Goal: Task Accomplishment & Management: Complete application form

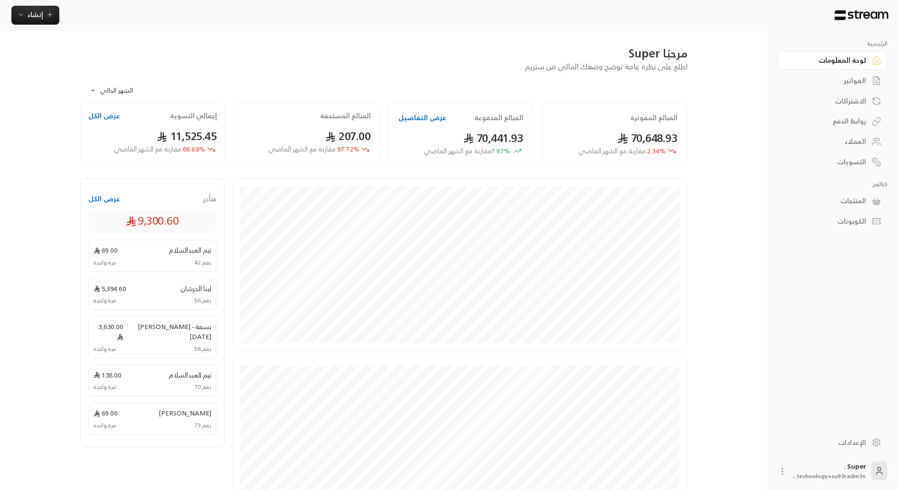
click at [842, 200] on div "المنتجات" at bounding box center [827, 200] width 76 height 9
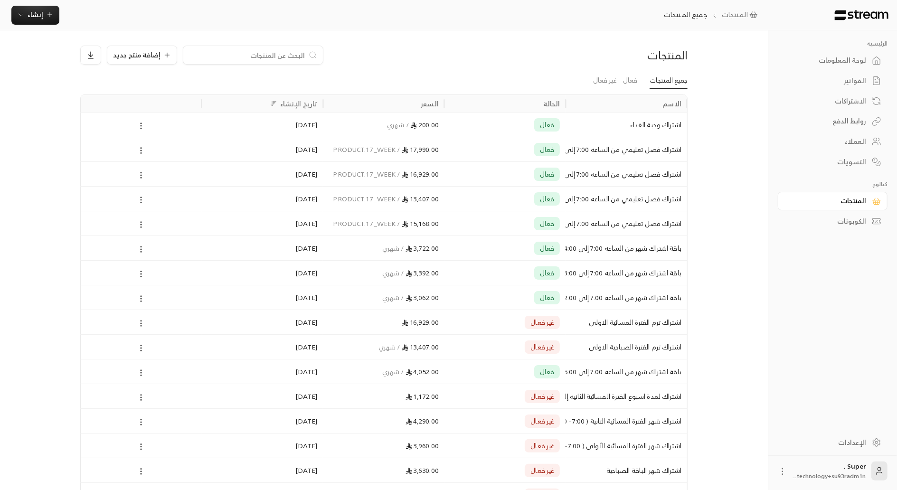
click at [512, 275] on div "فعال" at bounding box center [505, 273] width 110 height 24
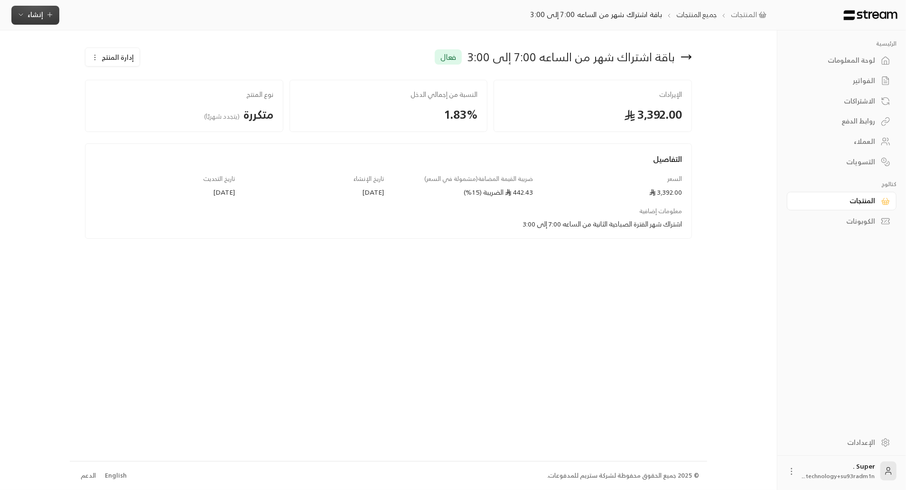
click at [31, 17] on span "إنشاء" at bounding box center [36, 15] width 16 height 12
click at [61, 79] on div "اشتراك" at bounding box center [82, 81] width 120 height 11
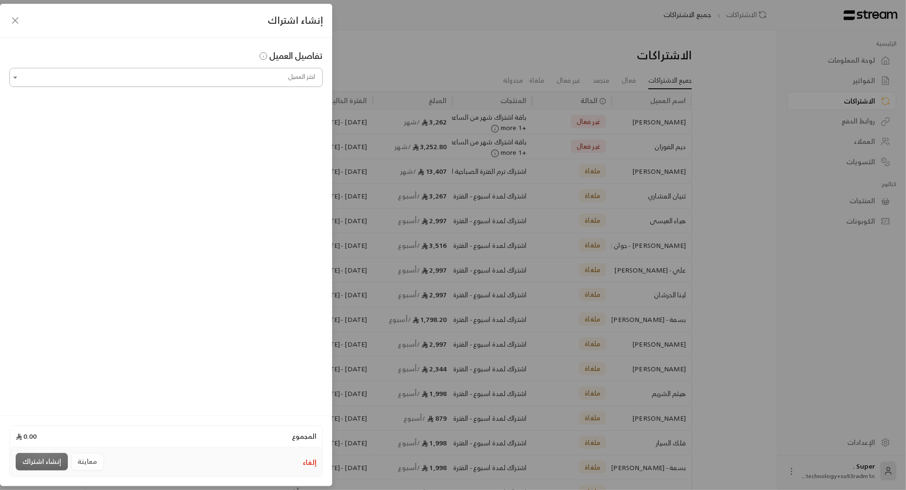
click at [69, 79] on input "اختر العميل" at bounding box center [165, 77] width 313 height 17
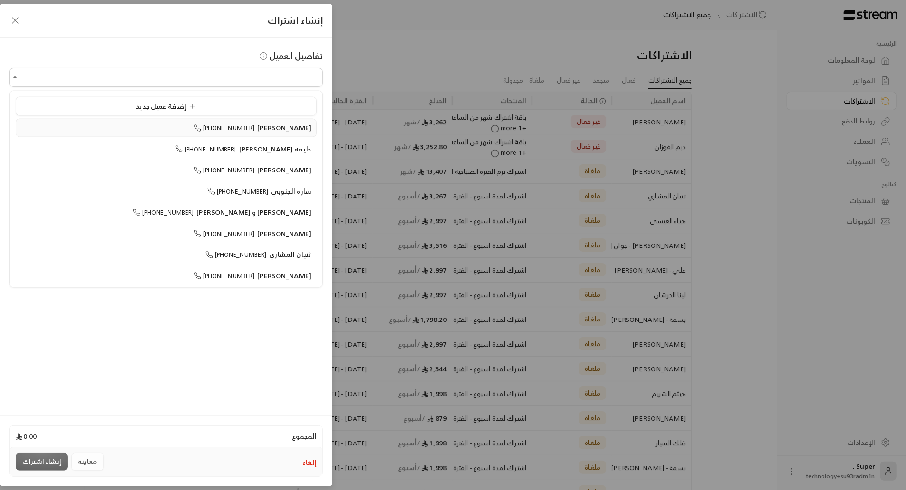
click at [97, 126] on div "[PERSON_NAME] [PHONE_NUMBER]" at bounding box center [166, 128] width 291 height 10
type input "**********"
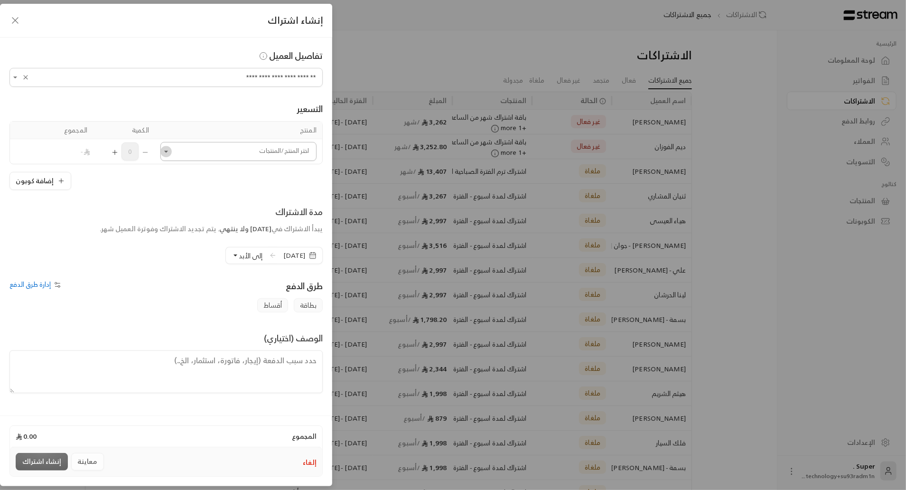
click at [164, 150] on icon "Open" at bounding box center [165, 151] width 9 height 9
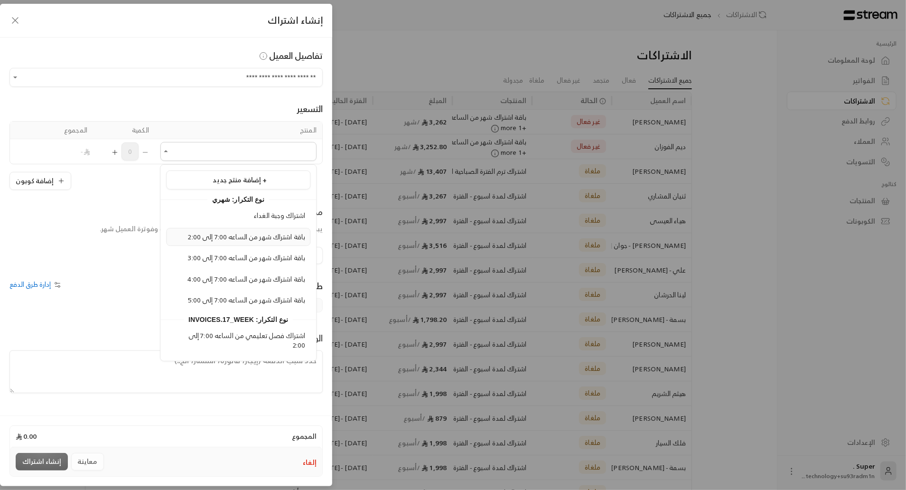
click at [193, 233] on span "باقة اشتراك شهر من الساعه 7:00 إلى 2:00" at bounding box center [246, 237] width 117 height 12
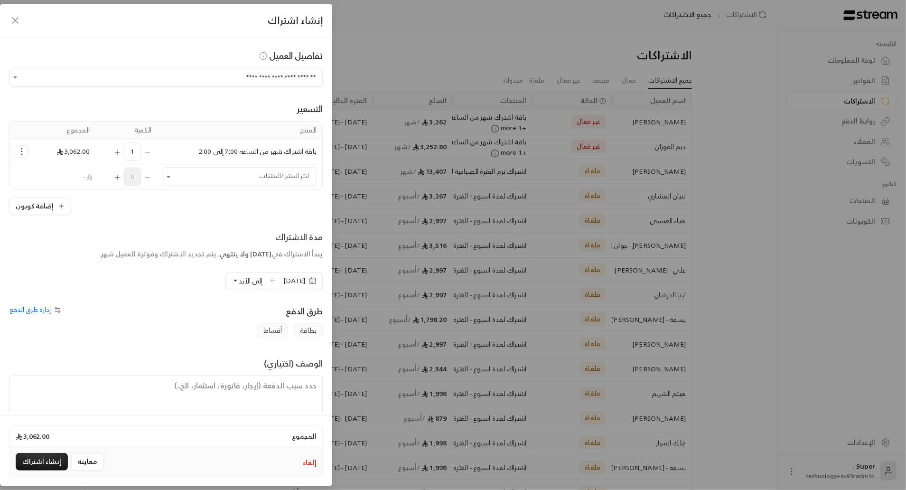
click at [14, 19] on icon "button" at bounding box center [15, 21] width 6 height 6
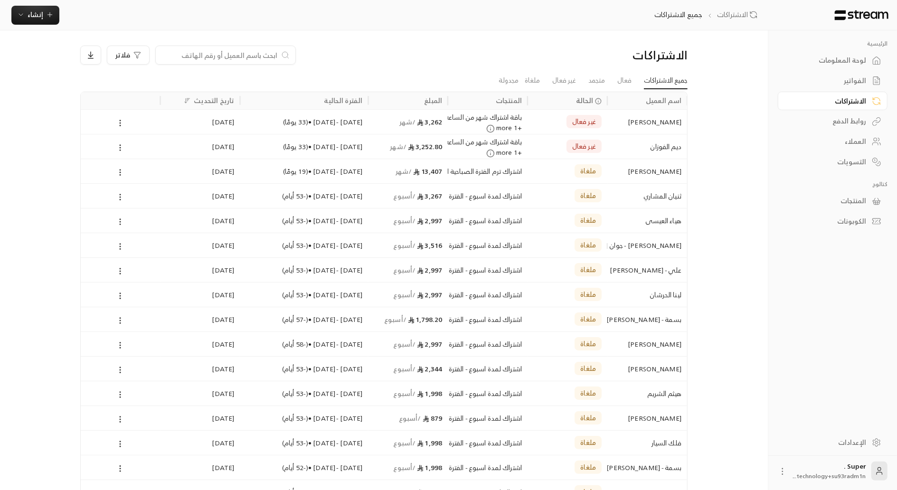
click at [842, 200] on div "المنتجات" at bounding box center [827, 200] width 76 height 9
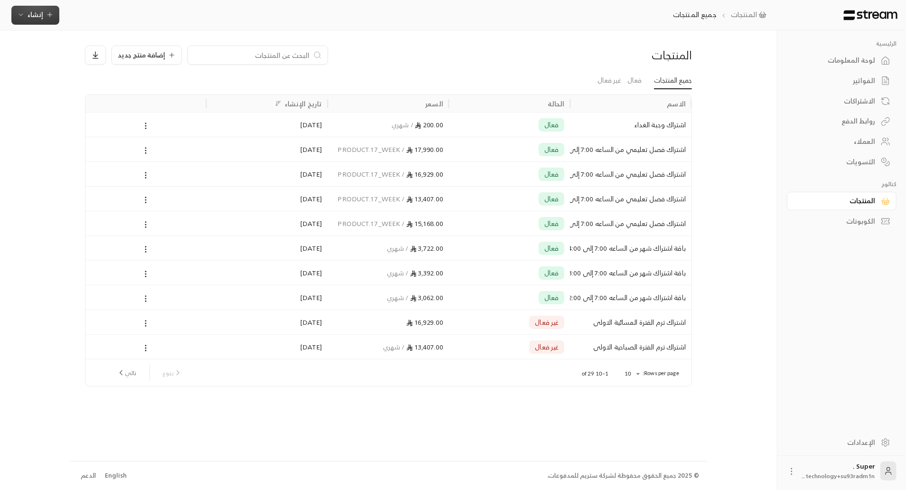
click at [31, 13] on span "إنشاء" at bounding box center [36, 15] width 16 height 12
click at [86, 92] on div "أتمتة الفواتير المتكررة للفواتير المستمرة." at bounding box center [82, 92] width 120 height 9
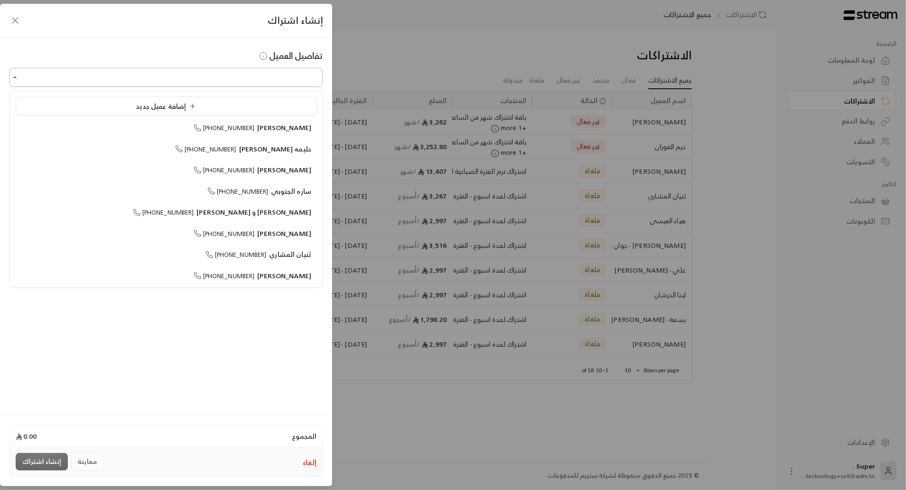
click at [92, 84] on input "اختر العميل" at bounding box center [165, 77] width 313 height 17
click at [155, 172] on div "[PERSON_NAME] [PHONE_NUMBER]" at bounding box center [166, 170] width 291 height 10
type input "**********"
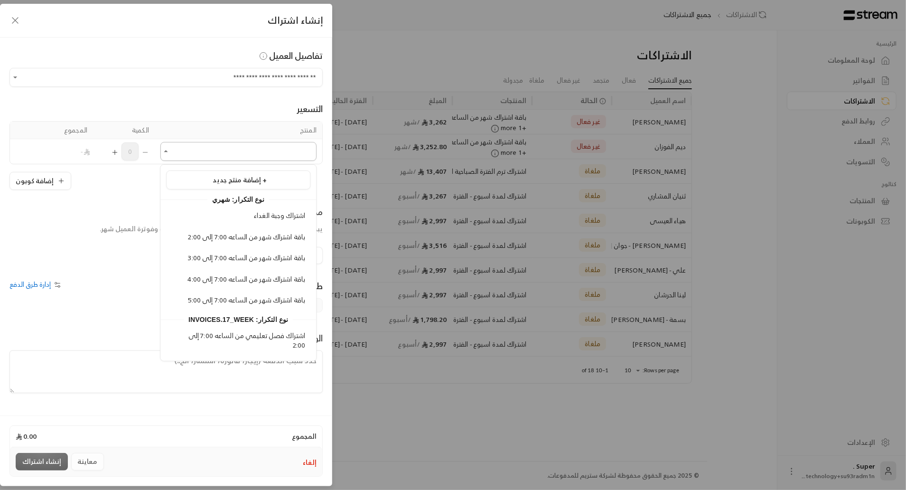
click at [190, 152] on input "اختر العميل" at bounding box center [238, 151] width 156 height 17
click at [216, 339] on div "اشتراك فصل تعليمي من الساعه 7:00 إلى 2:00" at bounding box center [238, 340] width 134 height 19
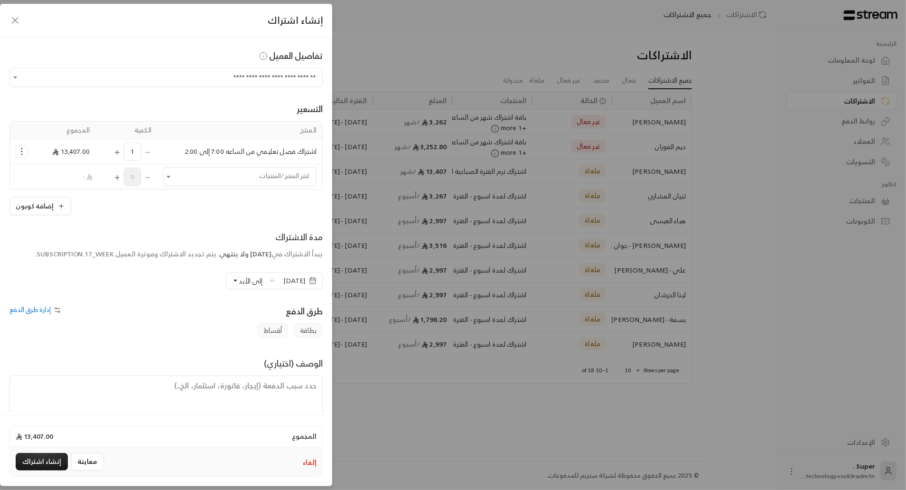
click at [18, 20] on icon "button" at bounding box center [14, 20] width 11 height 11
